Goal: Information Seeking & Learning: Find specific page/section

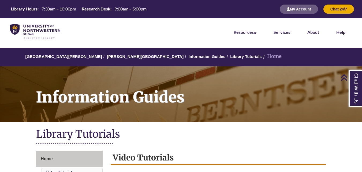
scroll to position [143, 0]
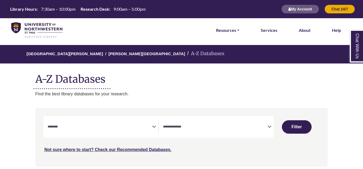
select select "Database Subject Filter"
select select "Database Types Filter"
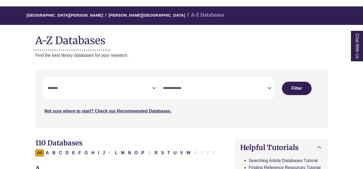
scroll to position [39, 0]
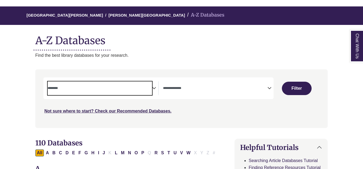
click at [142, 86] on span "Search filters" at bounding box center [100, 87] width 104 height 5
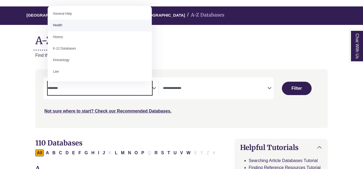
scroll to position [238, 0]
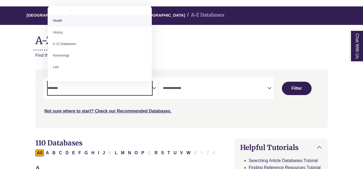
drag, startPoint x: 61, startPoint y: 20, endPoint x: 63, endPoint y: 24, distance: 3.7
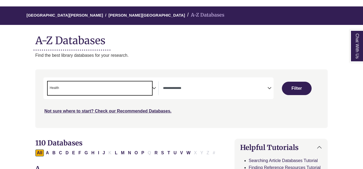
scroll to position [108, 0]
click at [85, 80] on div "**********" at bounding box center [158, 88] width 230 height 22
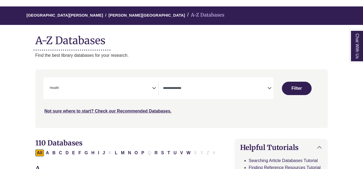
drag, startPoint x: 159, startPoint y: 86, endPoint x: 153, endPoint y: 89, distance: 6.9
click at [158, 87] on div "**********" at bounding box center [158, 88] width 230 height 22
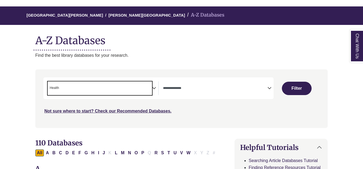
click at [153, 89] on div "**********" at bounding box center [103, 88] width 111 height 14
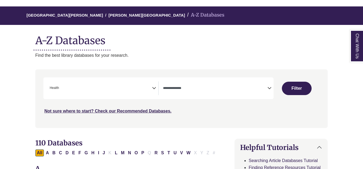
click at [155, 88] on icon "Search filters" at bounding box center [154, 87] width 4 height 8
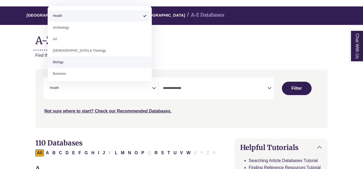
select select "*****"
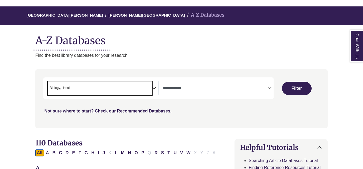
click at [62, 87] on li "× Health" at bounding box center [67, 87] width 12 height 5
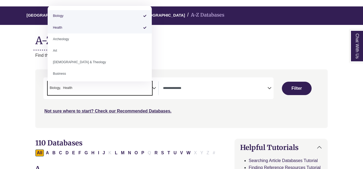
click at [60, 86] on span "Biology" at bounding box center [55, 87] width 11 height 5
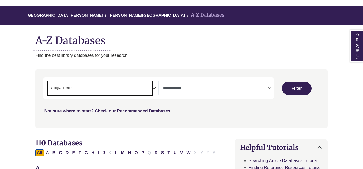
click at [58, 86] on span "Biology" at bounding box center [55, 87] width 11 height 5
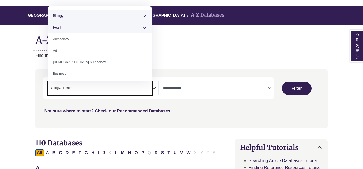
click at [59, 87] on span "Biology" at bounding box center [55, 87] width 11 height 5
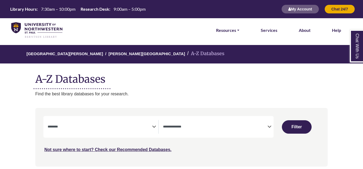
select select "Database Subject Filter"
select select "Database Types Filter"
select select "Database Subject Filter"
select select "Database Types Filter"
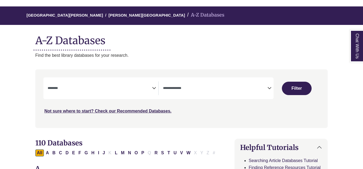
scroll to position [39, 0]
drag, startPoint x: 152, startPoint y: 90, endPoint x: 153, endPoint y: 93, distance: 3.0
click at [152, 91] on textarea "Search" at bounding box center [100, 88] width 104 height 4
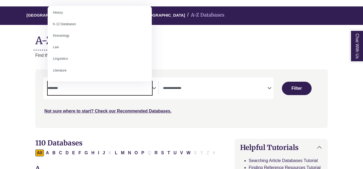
scroll to position [247, 0]
drag, startPoint x: 59, startPoint y: 12, endPoint x: 60, endPoint y: 19, distance: 7.6
select select "*****"
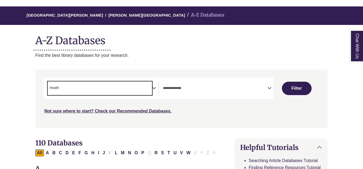
scroll to position [108, 0]
click at [101, 89] on span "× Health" at bounding box center [100, 88] width 104 height 14
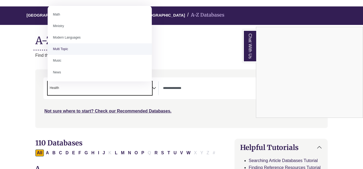
scroll to position [330, 0]
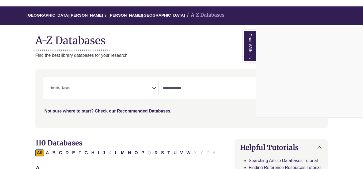
click at [91, 88] on div "Chat With Us" at bounding box center [181, 84] width 363 height 169
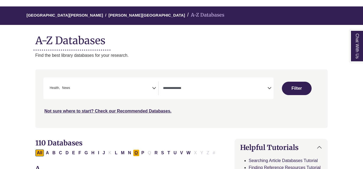
drag, startPoint x: 139, startPoint y: 151, endPoint x: 136, endPoint y: 152, distance: 3.1
click at [139, 151] on button "O" at bounding box center [136, 152] width 6 height 7
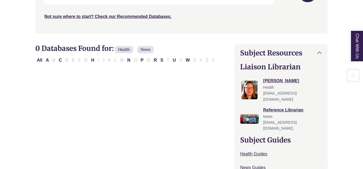
scroll to position [134, 0]
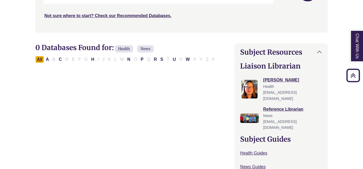
click at [36, 57] on button "All" at bounding box center [39, 59] width 9 height 7
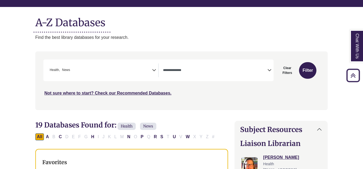
scroll to position [59, 0]
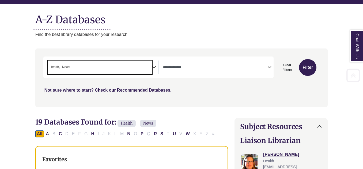
click at [94, 67] on span "× Health × News" at bounding box center [100, 68] width 104 height 14
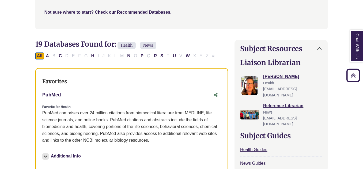
scroll to position [149, 0]
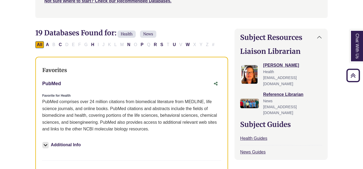
click at [56, 82] on link "PubMed This link opens in a new window" at bounding box center [51, 83] width 19 height 5
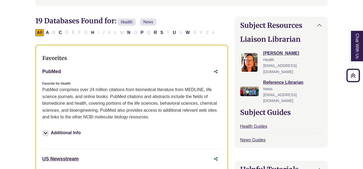
scroll to position [152, 0]
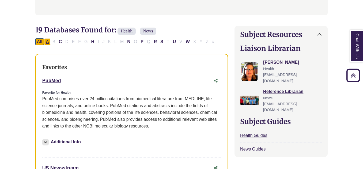
click at [48, 38] on div "All A B C D E F G H I J K L M N O P Q R S T U V W X Y Z #" at bounding box center [131, 41] width 193 height 7
click at [50, 42] on button "A" at bounding box center [47, 41] width 6 height 7
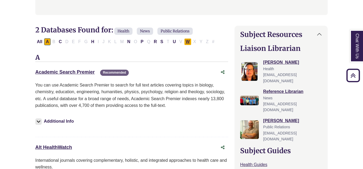
click at [188, 42] on button "W" at bounding box center [187, 41] width 7 height 7
select select "Database Types Filter"
